Goal: Entertainment & Leisure: Consume media (video, audio)

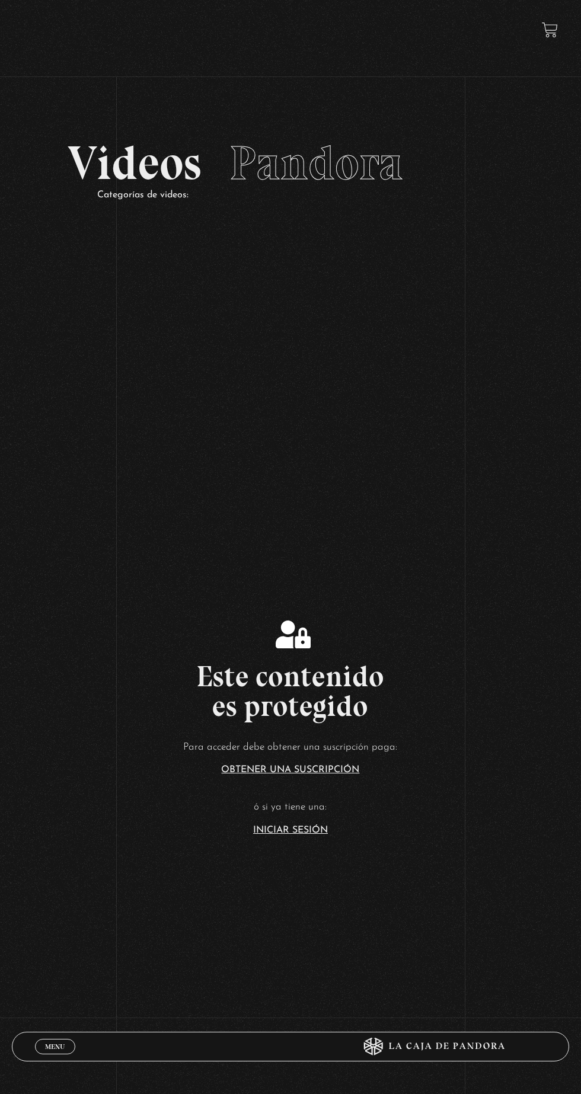
click at [278, 835] on link "Iniciar Sesión" at bounding box center [290, 829] width 75 height 9
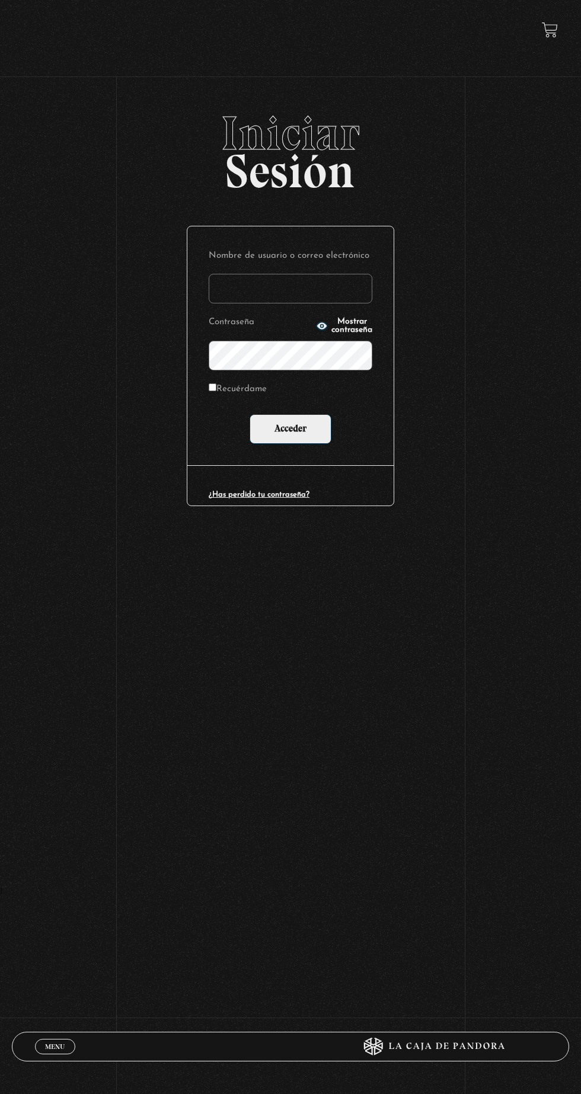
click at [363, 292] on input "Nombre de usuario o correo electrónico" at bounding box center [291, 289] width 164 height 30
type input "mvjustiniano.11@gmail.com"
click at [249, 414] on input "Acceder" at bounding box center [290, 429] width 82 height 30
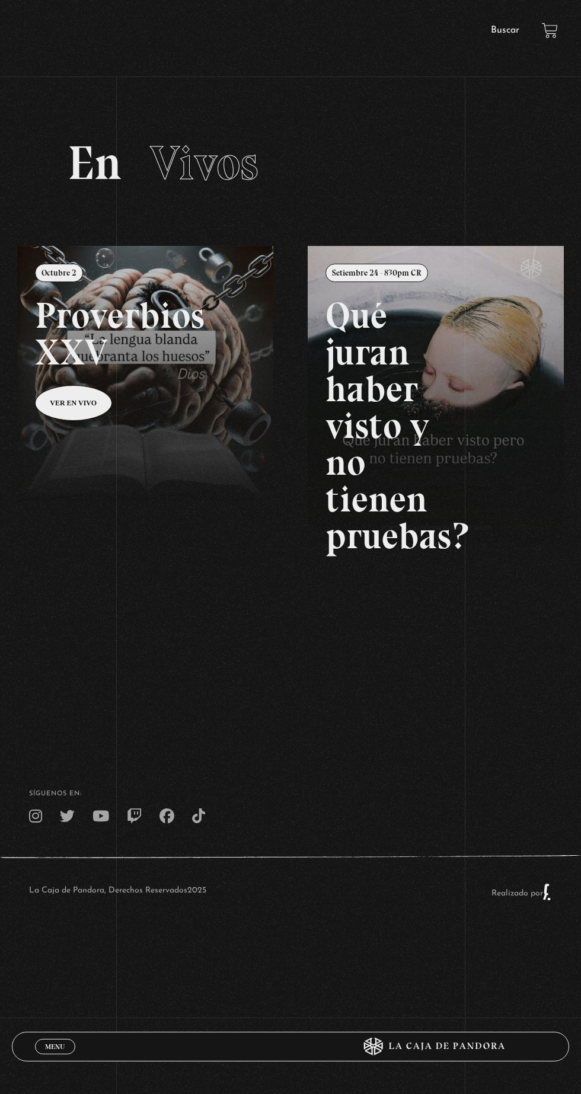
click at [502, 30] on link "Buscar" at bounding box center [505, 29] width 28 height 9
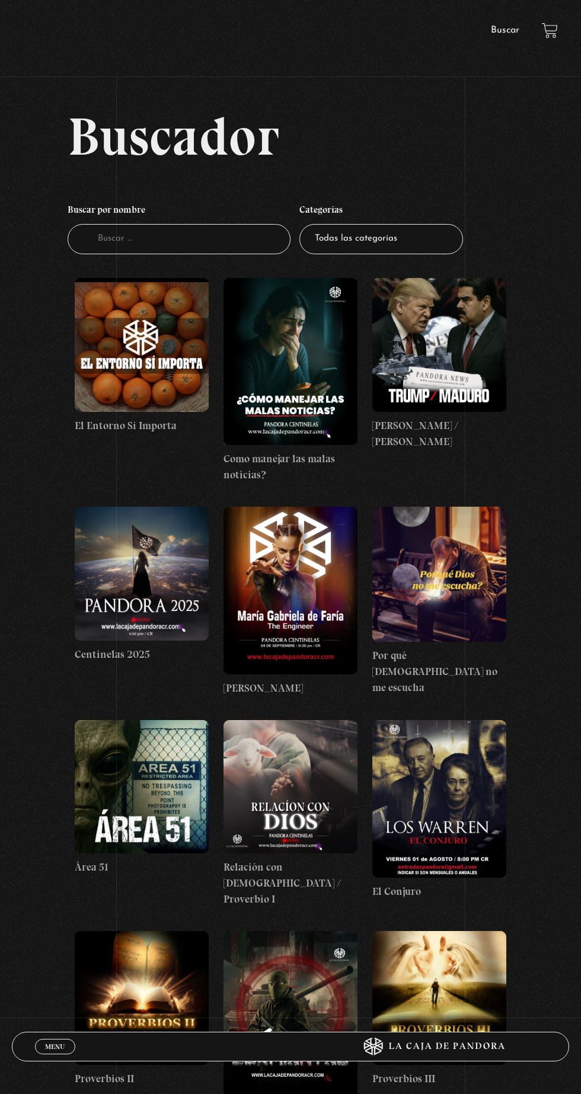
click at [459, 366] on figure at bounding box center [439, 345] width 134 height 134
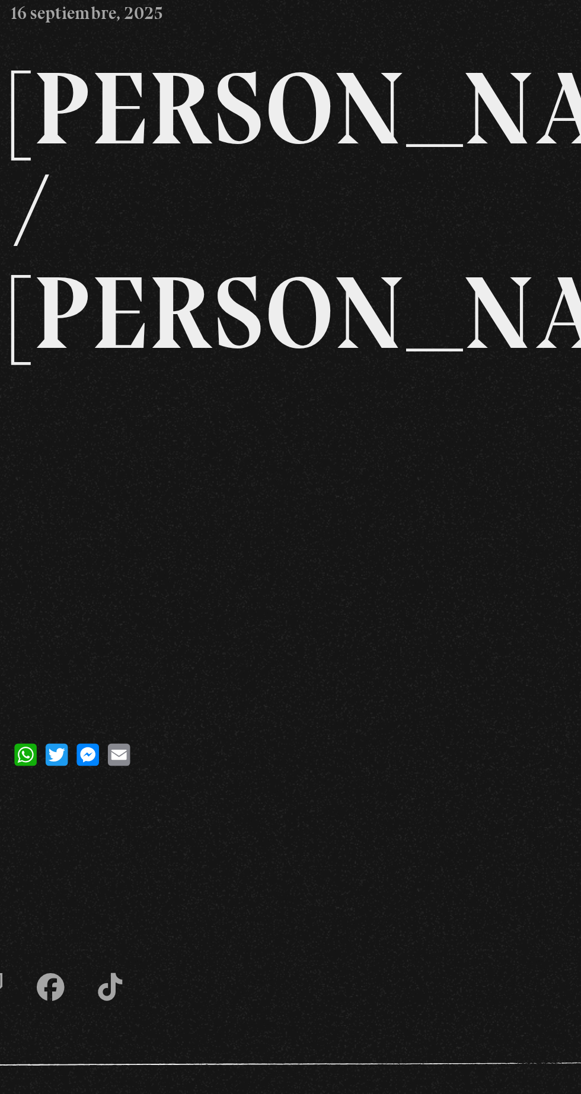
click at [340, 636] on div "Menu Cerrar [PERSON_NAME] En vivos Pandora Centinelas Mi cuenta Salir [GEOGRAPH…" at bounding box center [290, 448] width 581 height 897
